Goal: Obtain resource: Download file/media

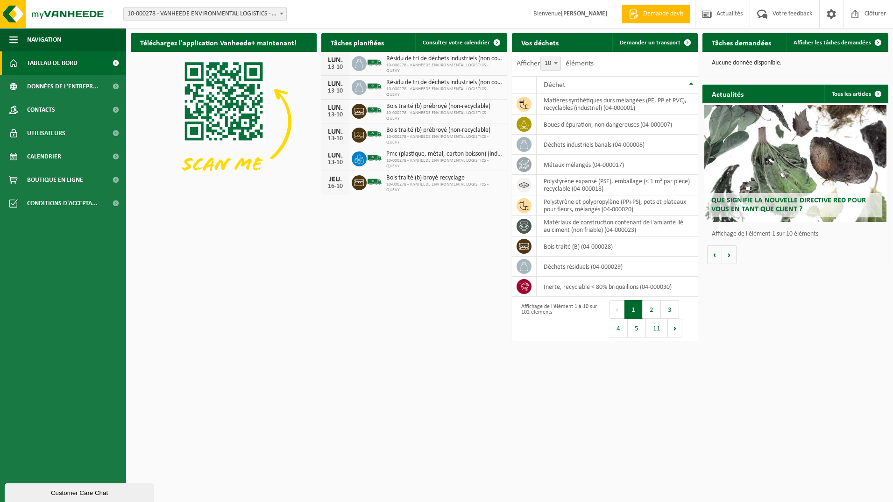
click at [281, 12] on span at bounding box center [281, 13] width 9 height 12
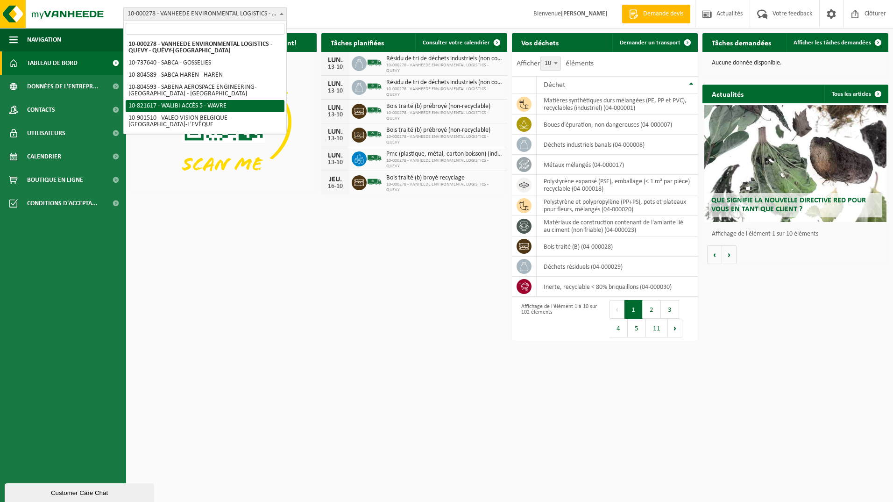
select select "40445"
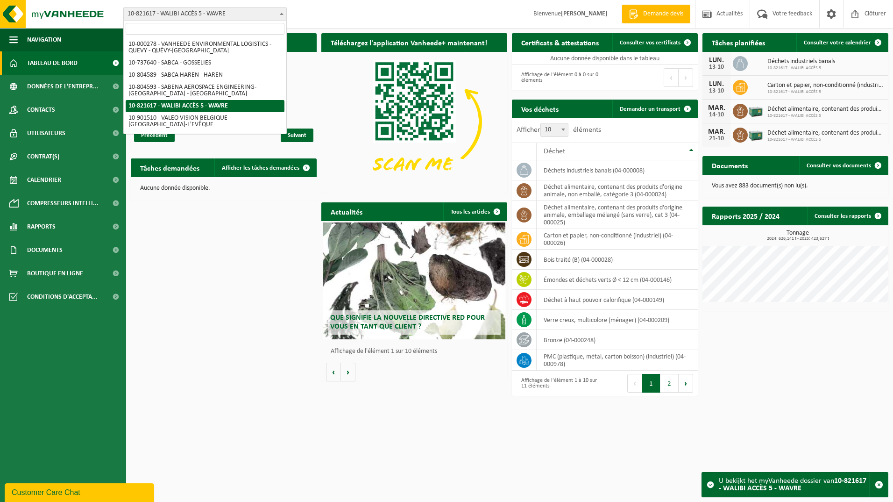
click at [283, 15] on span at bounding box center [281, 13] width 9 height 12
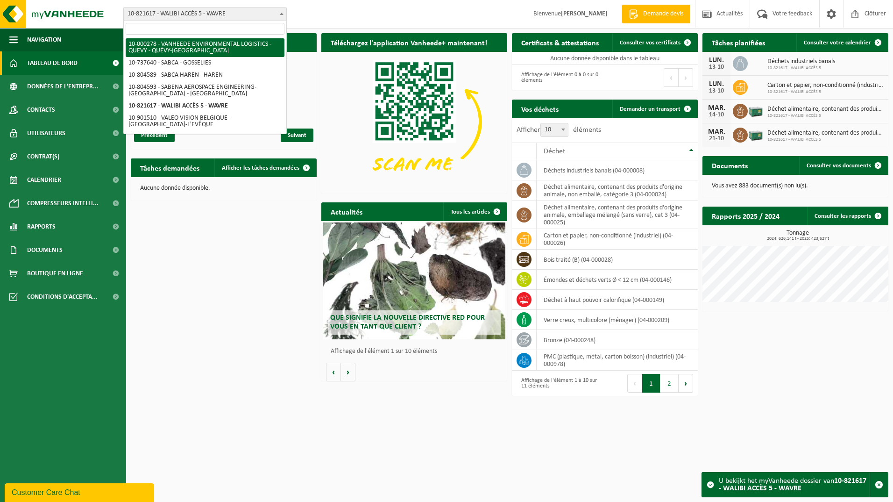
select select "2963"
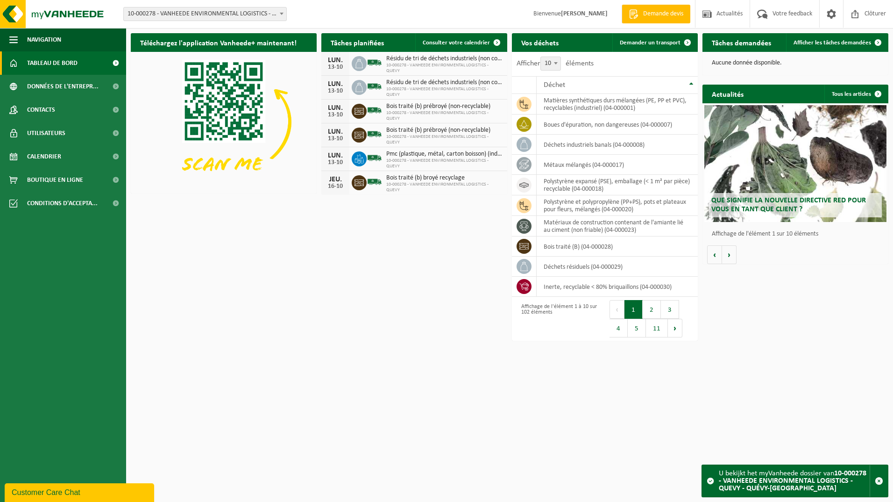
click at [279, 13] on span at bounding box center [281, 13] width 9 height 12
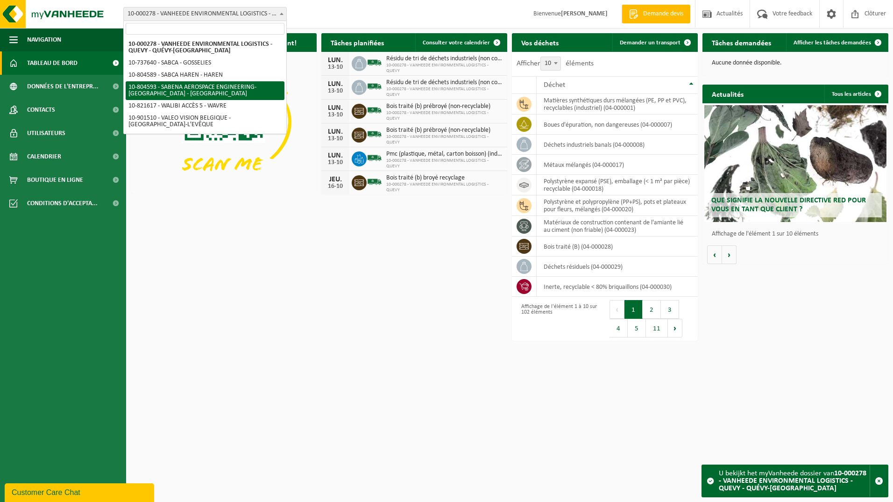
select select "34498"
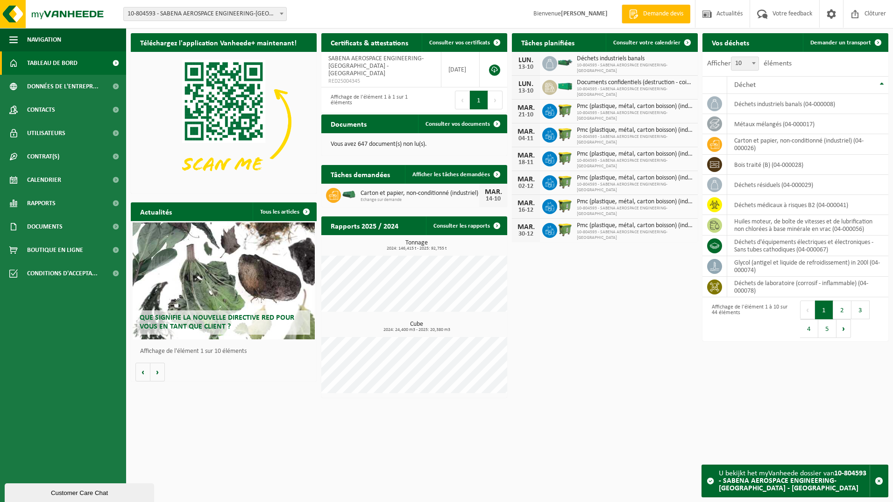
click at [597, 85] on span "Documents confidentiels (destruction - coincinération)" at bounding box center [635, 82] width 116 height 7
click at [637, 42] on span "Consulter votre calendrier" at bounding box center [646, 43] width 67 height 6
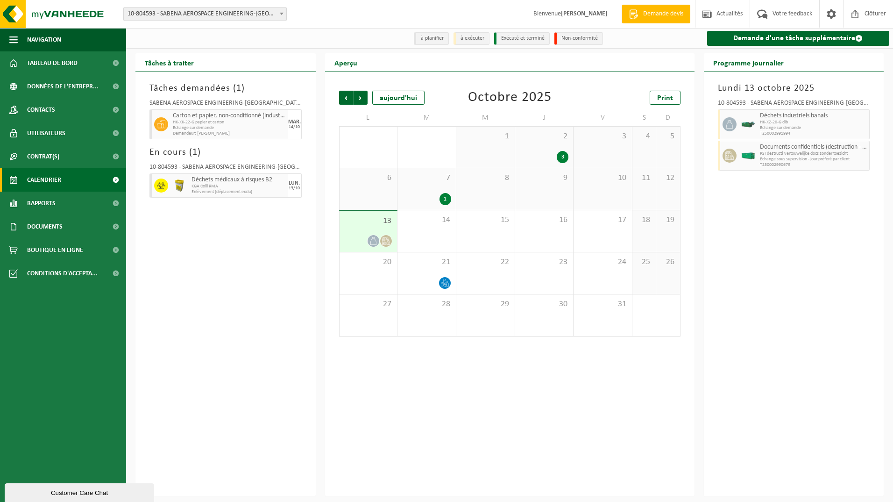
click at [727, 154] on icon at bounding box center [729, 155] width 8 height 8
click at [195, 236] on div "Tâches demandées ( 1 ) SABENA AEROSPACE ENGINEERING-CHARLEROI Carton et papier,…" at bounding box center [225, 284] width 180 height 424
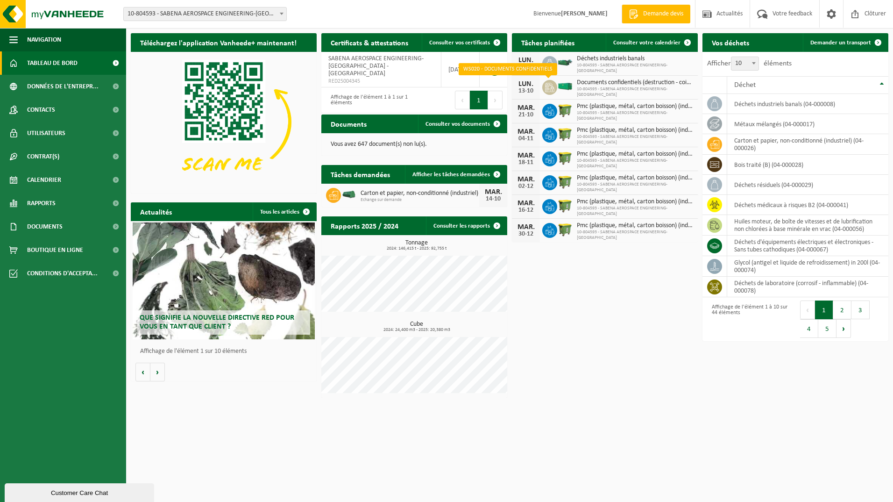
click at [553, 88] on icon at bounding box center [549, 87] width 9 height 9
drag, startPoint x: 553, startPoint y: 88, endPoint x: 526, endPoint y: 89, distance: 27.1
click at [526, 89] on div "13-10" at bounding box center [526, 91] width 19 height 7
click at [600, 86] on span "Documents confidentiels (destruction - coincinération)" at bounding box center [635, 82] width 116 height 7
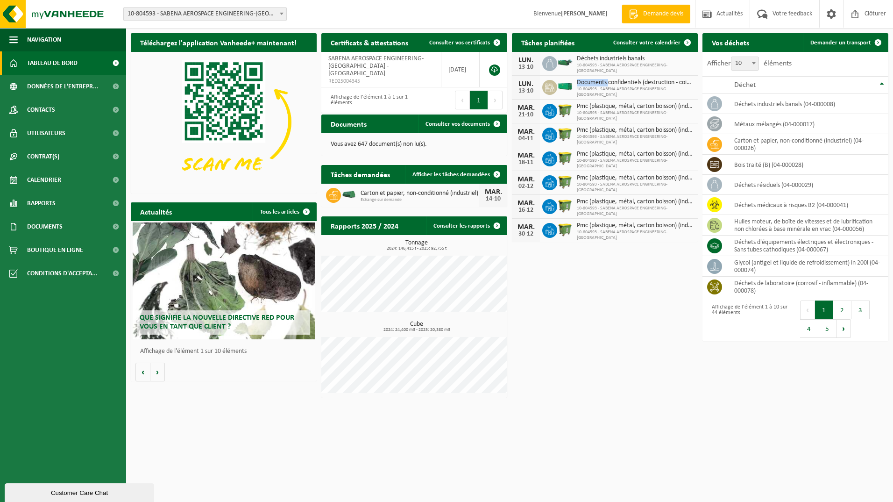
click at [600, 86] on span "Documents confidentiels (destruction - coincinération)" at bounding box center [635, 82] width 116 height 7
drag, startPoint x: 600, startPoint y: 88, endPoint x: 631, endPoint y: 89, distance: 31.8
click at [631, 89] on span "10-804593 - SABENA AEROSPACE ENGINEERING-CHARLEROI" at bounding box center [635, 91] width 116 height 11
click at [496, 65] on link at bounding box center [494, 69] width 11 height 11
click at [282, 13] on b at bounding box center [282, 14] width 4 height 2
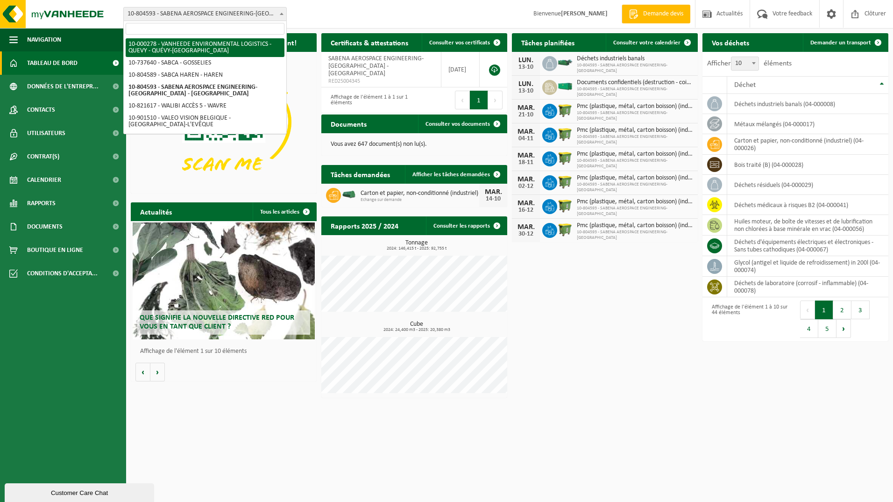
select select "2963"
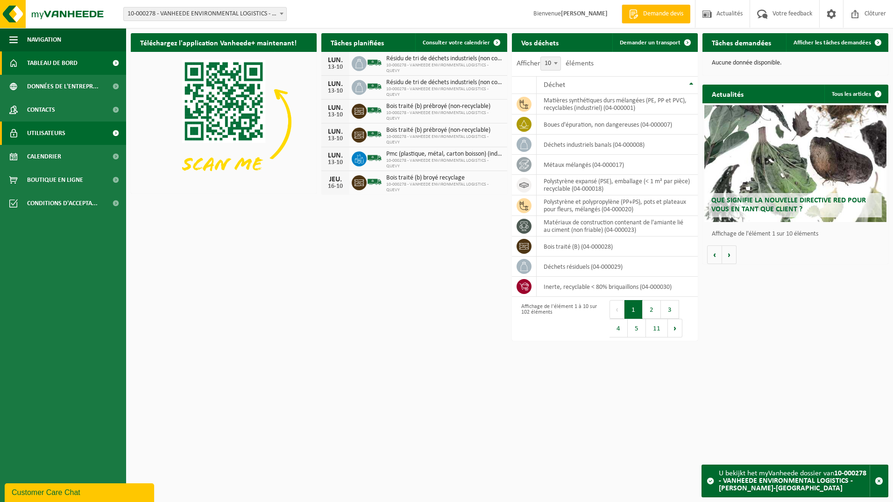
click at [49, 132] on span "Utilisateurs" at bounding box center [46, 132] width 38 height 23
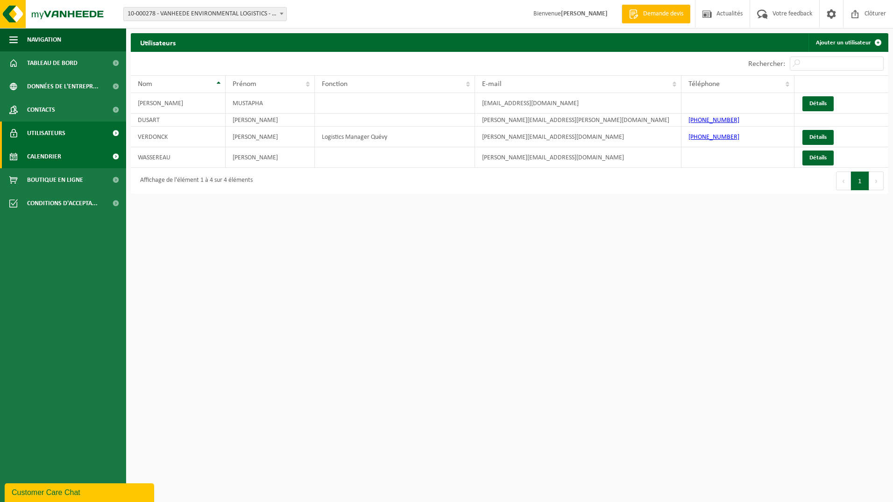
click at [52, 153] on span "Calendrier" at bounding box center [44, 156] width 34 height 23
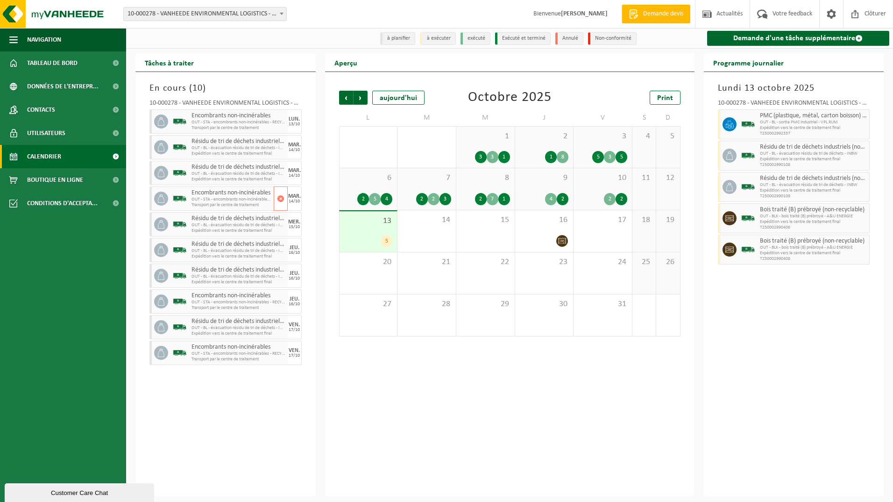
click at [161, 197] on icon at bounding box center [161, 198] width 8 height 8
click at [136, 268] on div "En cours ( 10 ) 10-000278 - VANHEEDE ENVIRONMENTAL LOGISTICS - QUEVY - QUÉVY-LE…" at bounding box center [225, 284] width 180 height 424
click at [70, 202] on span "Conditions d'accepta..." at bounding box center [62, 202] width 71 height 23
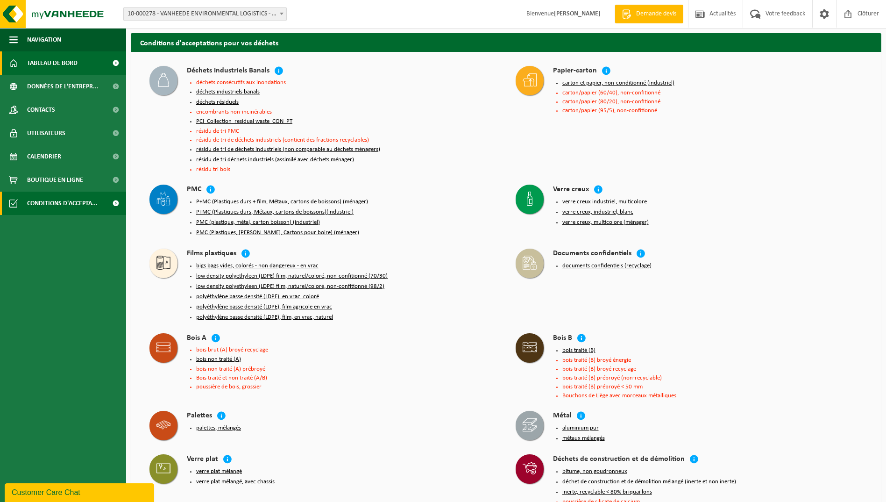
click at [40, 63] on span "Tableau de bord" at bounding box center [52, 62] width 50 height 23
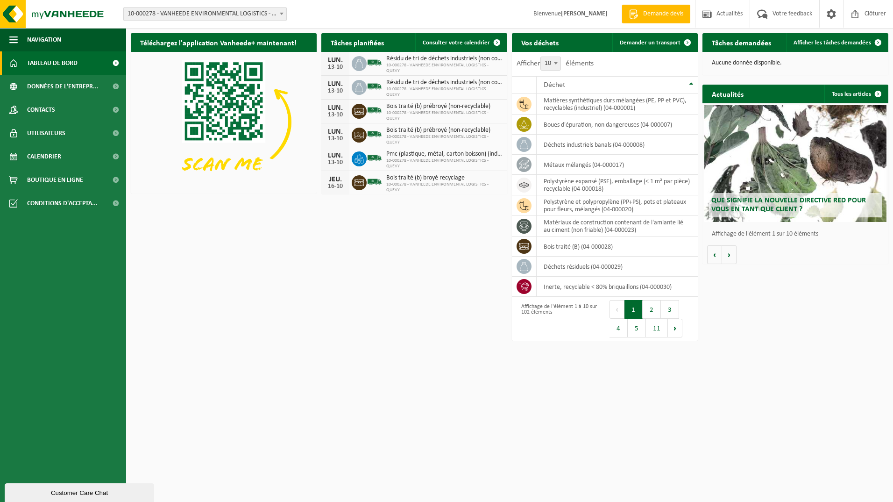
click at [131, 199] on div "Téléchargez l'application Vanheede+ maintenant! Cachez Tâches planifiées Consul…" at bounding box center [509, 165] width 762 height 274
click at [42, 154] on span "Calendrier" at bounding box center [44, 156] width 34 height 23
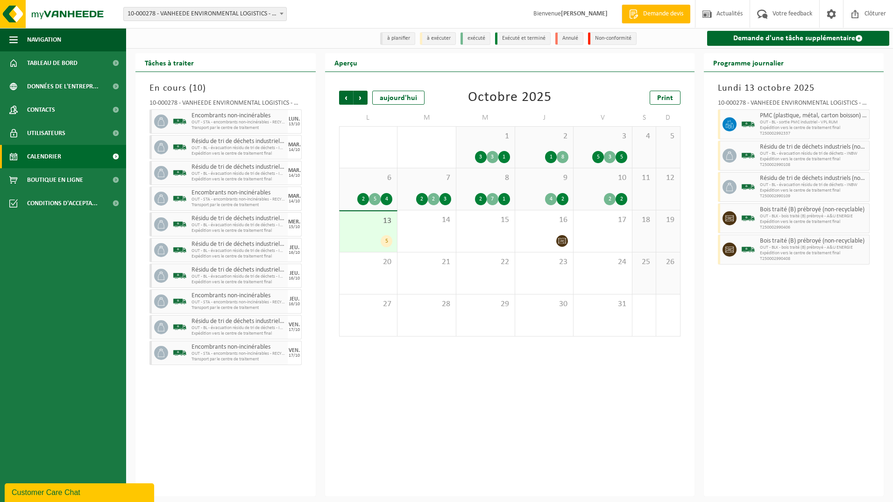
click at [132, 175] on div "Tâches à traiter En cours ( 10 ) 10-000278 - VANHEEDE ENVIRONMENTAL LOGISTICS -…" at bounding box center [226, 274] width 190 height 443
click at [53, 62] on span "Tableau de bord" at bounding box center [52, 62] width 50 height 23
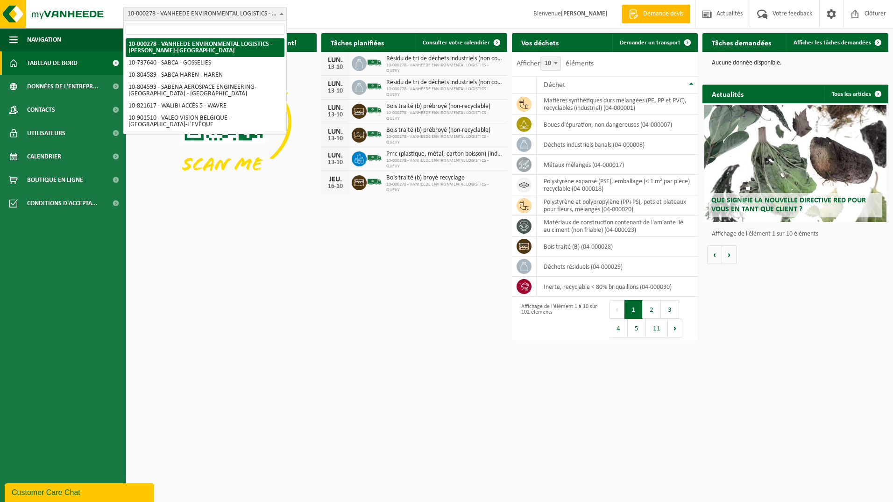
click at [281, 13] on b at bounding box center [282, 14] width 4 height 2
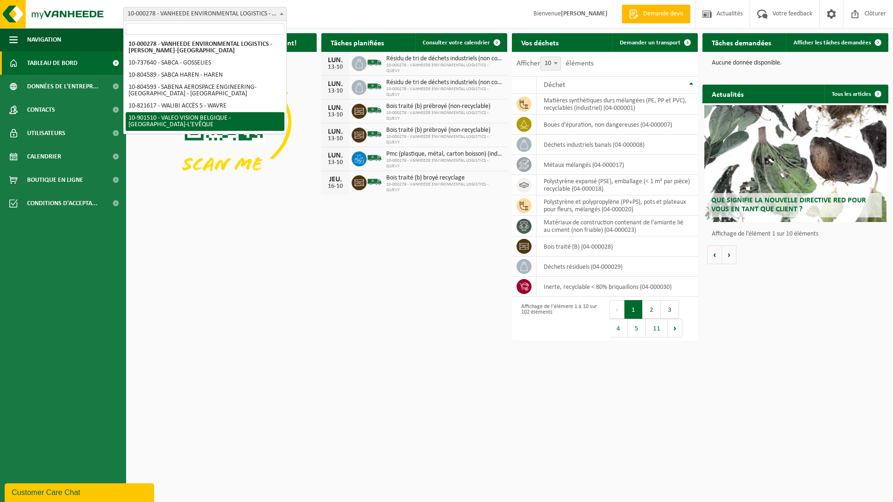
select select "134945"
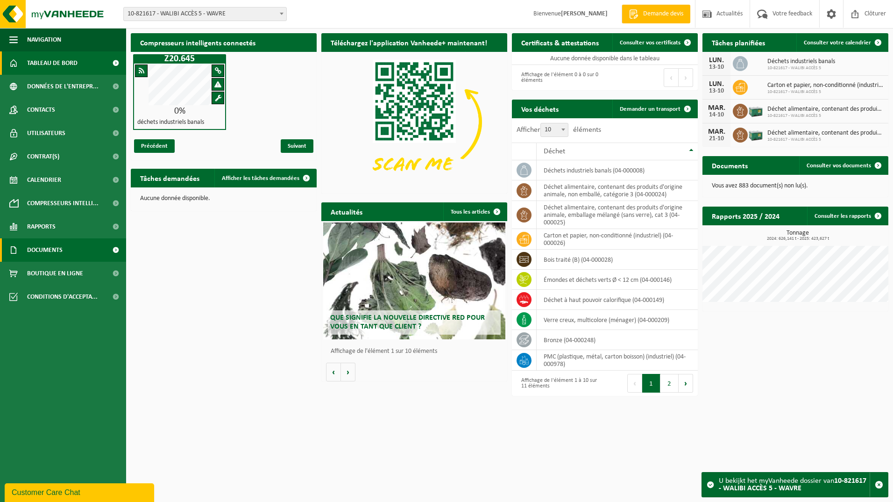
click at [45, 251] on span "Documents" at bounding box center [44, 249] width 35 height 23
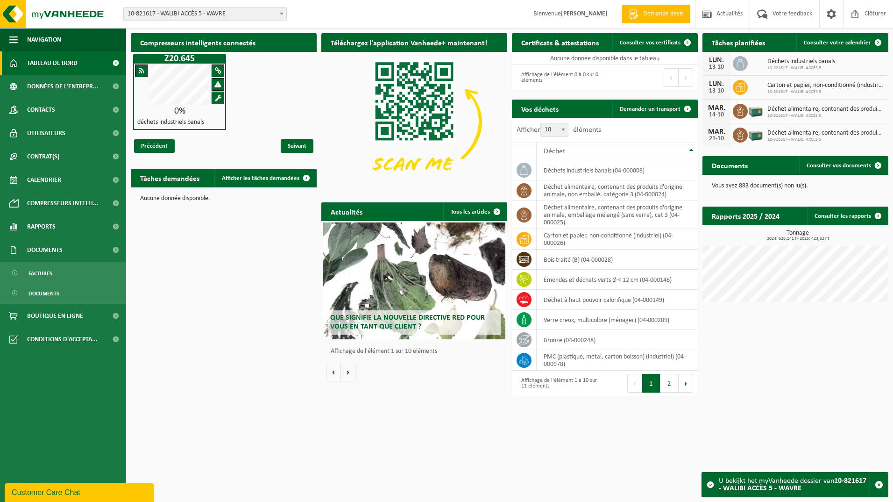
click at [120, 10] on div "Site: 10-000278 - VANHEEDE ENVIRONMENTAL LOGISTICS - QUEVY - [GEOGRAPHIC_DATA]-…" at bounding box center [209, 14] width 184 height 14
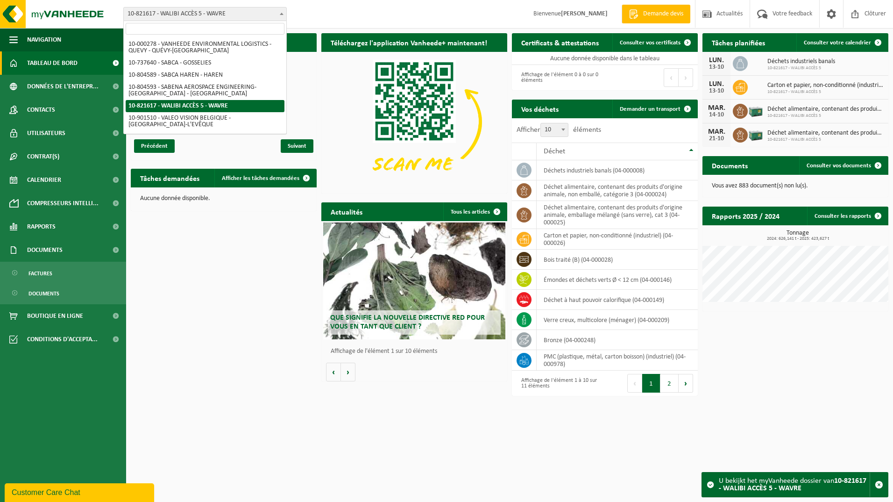
click at [284, 12] on span at bounding box center [281, 13] width 9 height 12
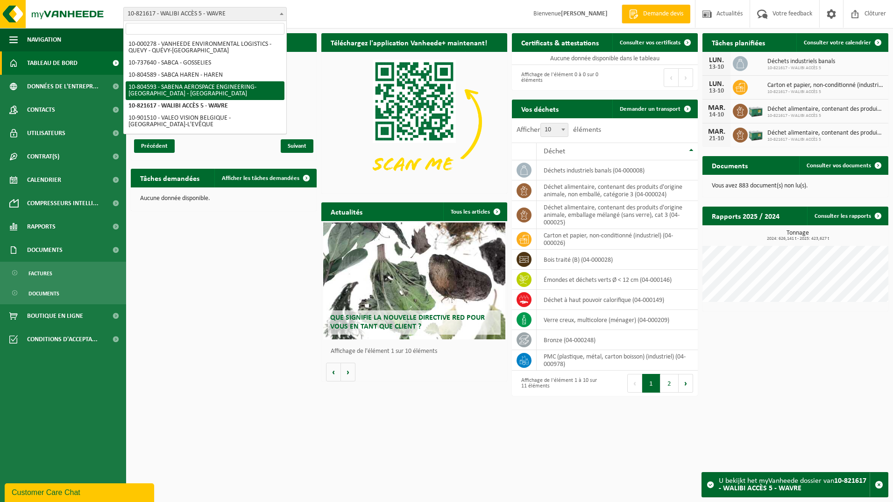
select select "34498"
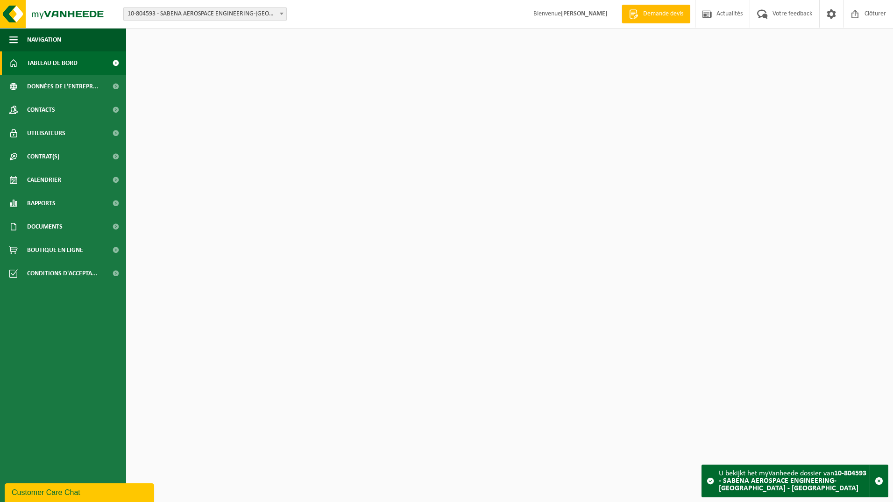
click at [130, 117] on div "Téléchargez l'application Vanheede+ maintenant! Cachez" at bounding box center [223, 113] width 191 height 170
